Goal: Use online tool/utility: Use online tool/utility

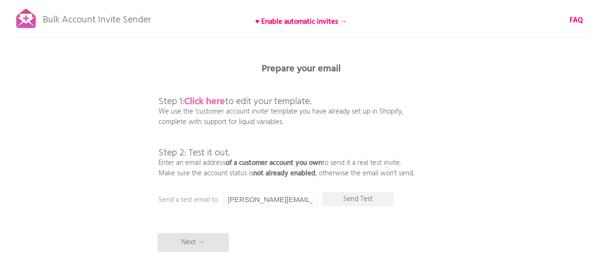
click at [204, 100] on b "Click here" at bounding box center [204, 101] width 41 height 15
click at [193, 248] on p "Next →" at bounding box center [192, 242] width 71 height 19
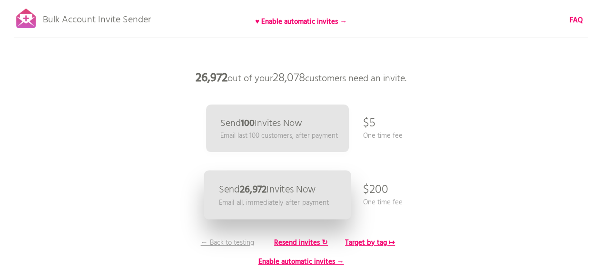
click at [249, 195] on b "26,972" at bounding box center [252, 190] width 27 height 16
